Goal: Transaction & Acquisition: Purchase product/service

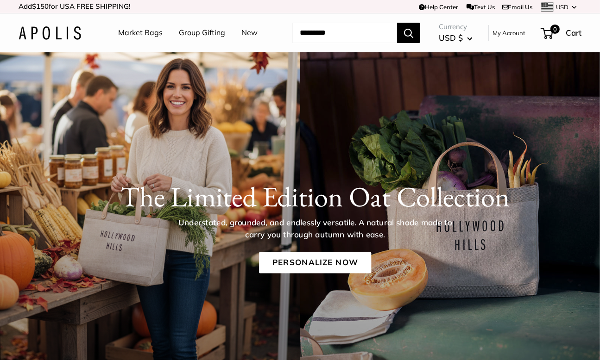
click at [149, 23] on li "Market Bags" at bounding box center [140, 33] width 44 height 30
click at [149, 28] on link "Market Bags" at bounding box center [140, 33] width 44 height 14
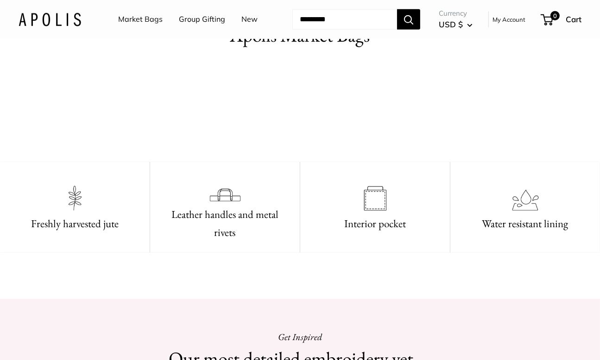
scroll to position [370, 0]
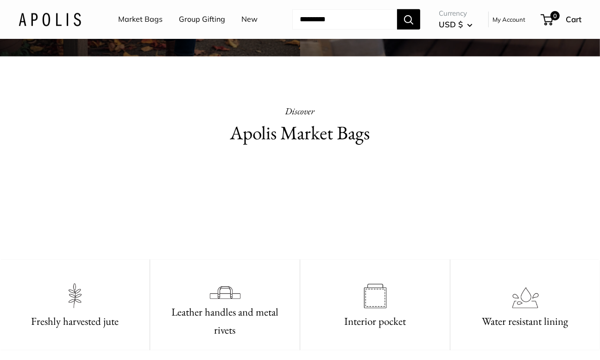
click at [335, 217] on video at bounding box center [300, 205] width 139 height 69
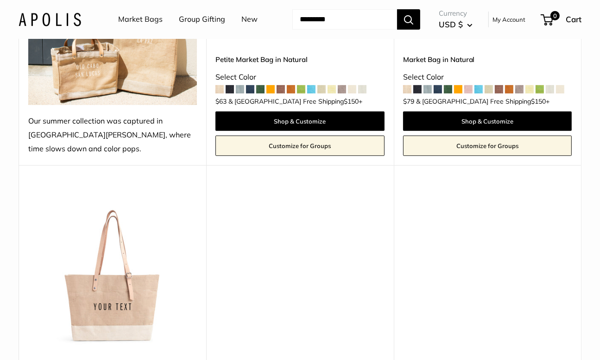
scroll to position [370, 0]
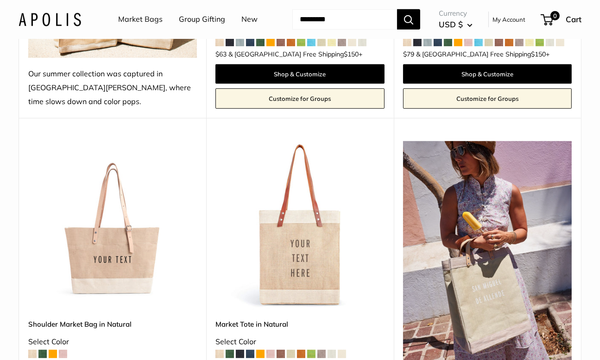
click at [0, 0] on img at bounding box center [0, 0] width 0 height 0
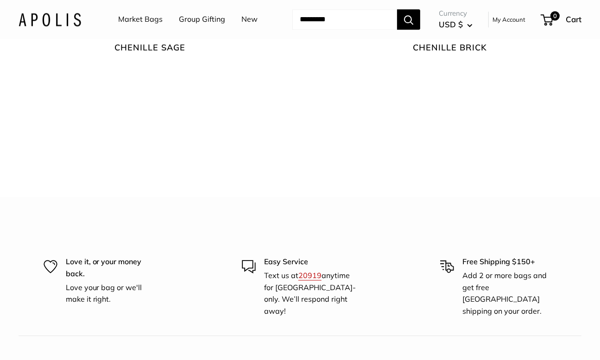
scroll to position [1981, 0]
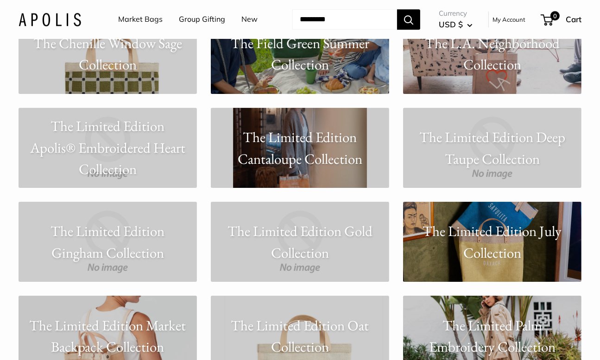
scroll to position [5787, 0]
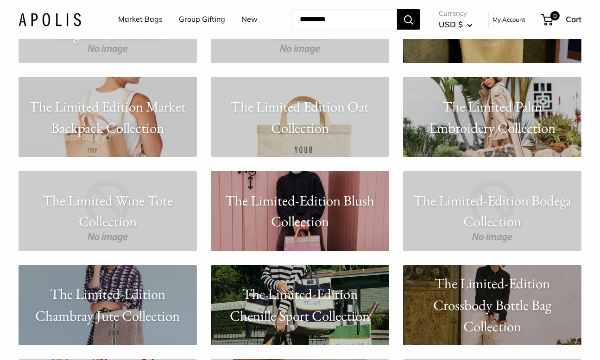
click at [359, 131] on p "The Limited Edition Oat Collection" at bounding box center [300, 116] width 178 height 43
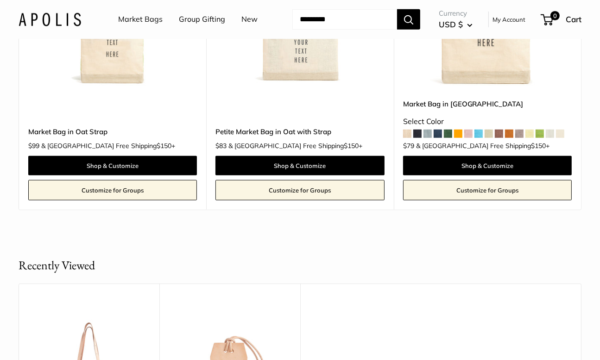
scroll to position [463, 0]
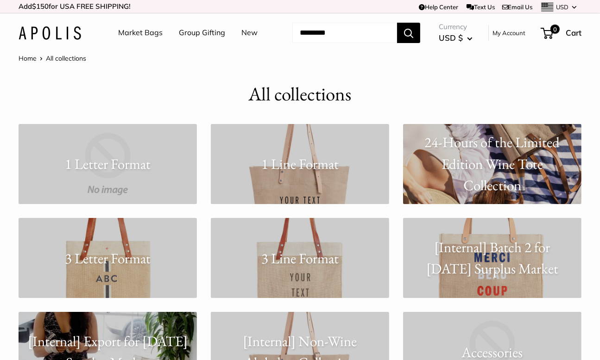
click at [344, 191] on link "1 Line Format" at bounding box center [300, 164] width 178 height 80
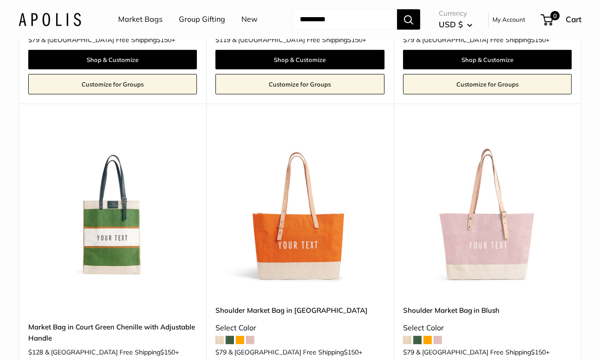
scroll to position [417, 0]
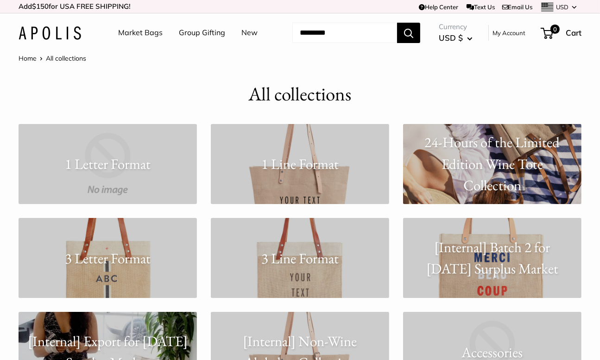
click at [469, 162] on p "24-Hours of the Limited Edition Wine Tote Collection" at bounding box center [492, 164] width 178 height 65
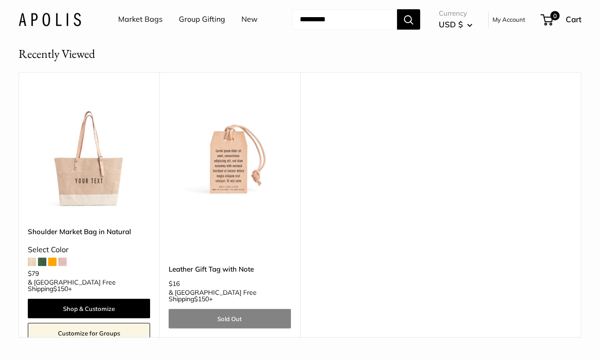
scroll to position [93, 0]
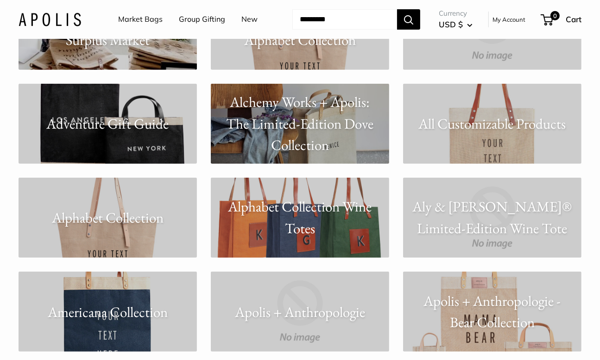
scroll to position [324, 0]
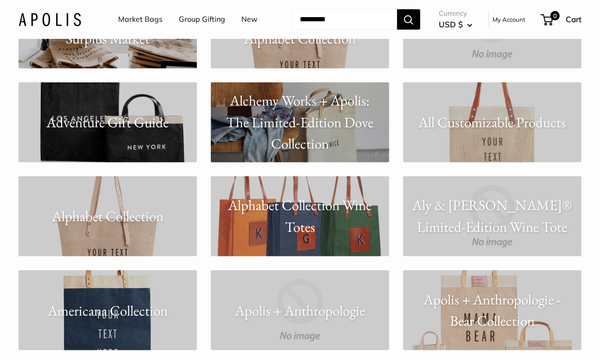
click at [475, 123] on p "All Customizable Products" at bounding box center [492, 123] width 178 height 22
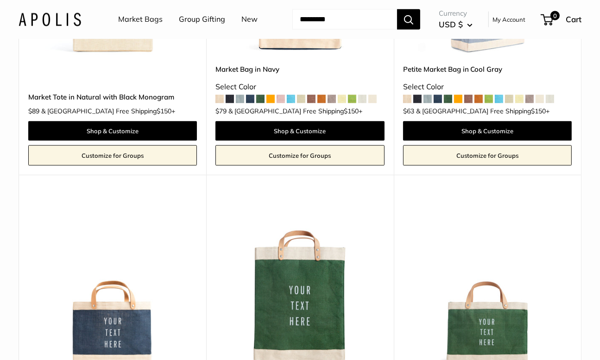
scroll to position [741, 0]
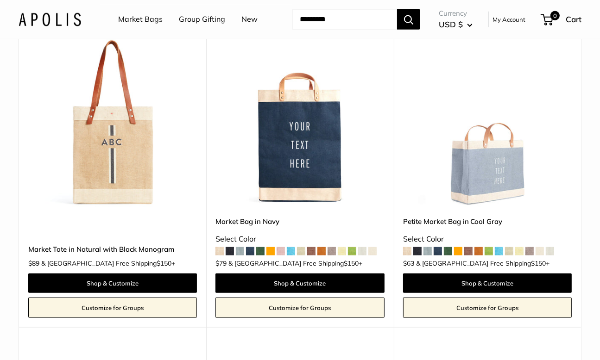
click at [340, 17] on input "Search..." at bounding box center [344, 19] width 105 height 20
paste input "**********"
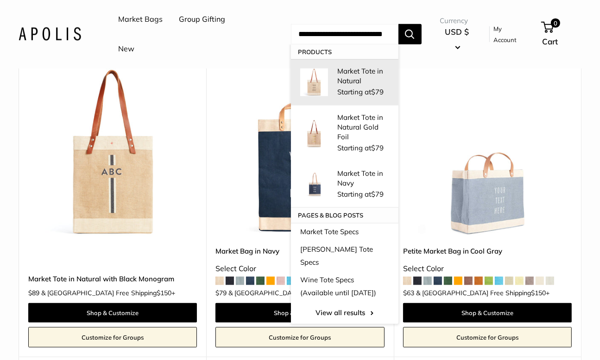
type input "**********"
click at [376, 66] on p "Market Tote in Natural" at bounding box center [363, 75] width 52 height 19
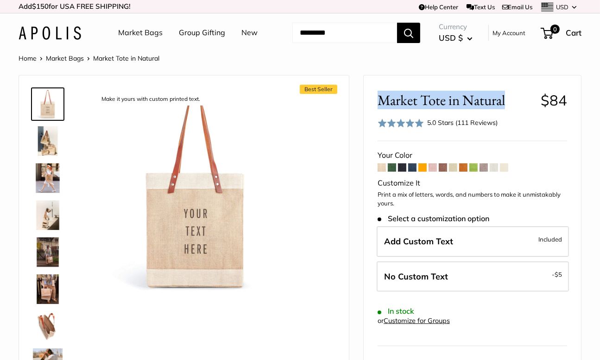
drag, startPoint x: 378, startPoint y: 98, endPoint x: 515, endPoint y: 96, distance: 137.0
click at [521, 99] on span "Market Tote in Natural" at bounding box center [455, 100] width 156 height 17
copy span "Market Tote in Natural"
